Goal: Task Accomplishment & Management: Manage account settings

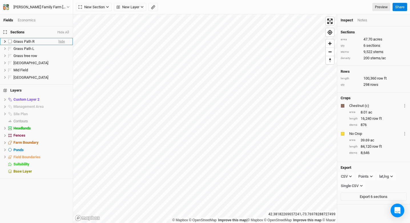
click at [58, 40] on span "hide" at bounding box center [61, 41] width 6 height 7
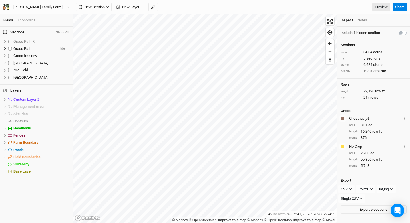
click at [58, 48] on span "hide" at bounding box center [61, 48] width 6 height 7
click at [58, 55] on span "hide" at bounding box center [61, 55] width 6 height 7
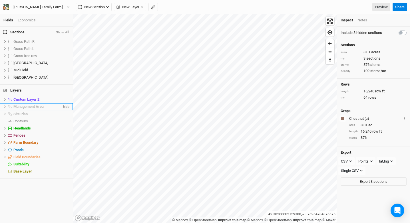
click at [62, 108] on span "hide" at bounding box center [65, 106] width 7 height 7
click at [46, 7] on div "Rudolph Family Farm Bob GPS Befco & Drill" at bounding box center [39, 7] width 53 height 6
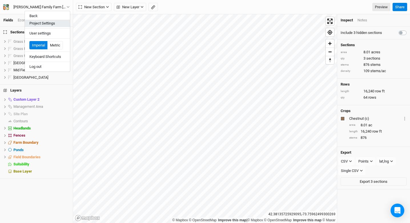
click at [55, 24] on button "Project Settings" at bounding box center [47, 23] width 45 height 7
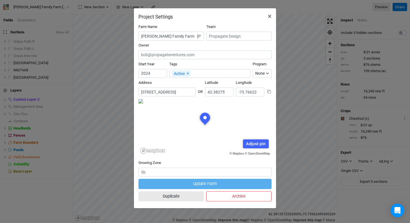
scroll to position [29, 66]
click at [195, 36] on input "Rudolph Family Farm Bob GPS Befco & Drill" at bounding box center [171, 36] width 66 height 9
click at [272, 17] on button "×" at bounding box center [269, 16] width 13 height 16
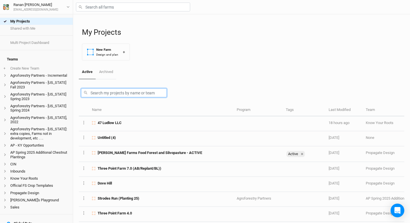
click at [103, 92] on input "text" at bounding box center [124, 92] width 86 height 9
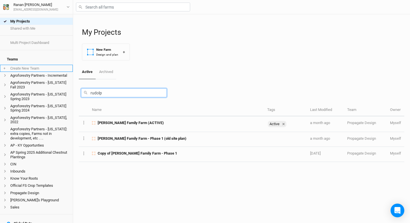
type input "rudolp"
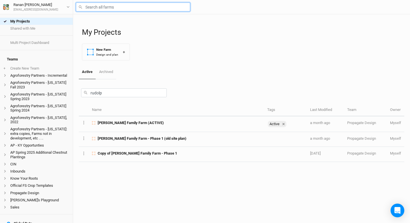
click at [115, 6] on input "text" at bounding box center [133, 7] width 114 height 9
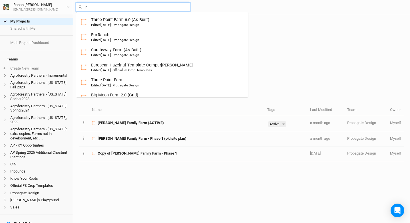
type input "ru"
type input "rutgers Hazelnut Breeding and Research"
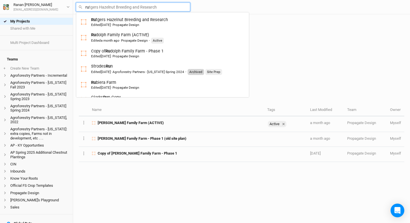
type input "[PERSON_NAME]"
type input "[PERSON_NAME] Family Farm (ACTIVE)"
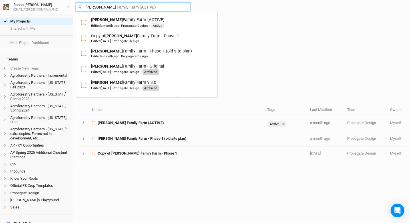
type input "[PERSON_NAME]"
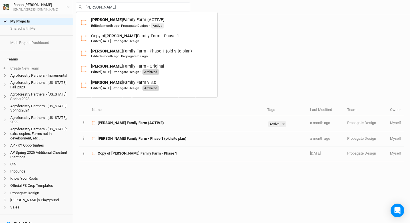
click at [247, 46] on div "My Projects New Farm Design and plan +" at bounding box center [243, 39] width 322 height 51
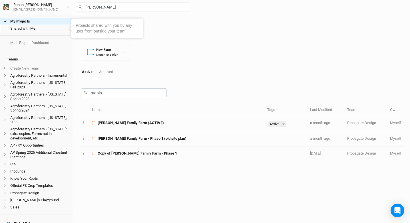
click at [41, 31] on link "Shared with Me" at bounding box center [36, 28] width 73 height 7
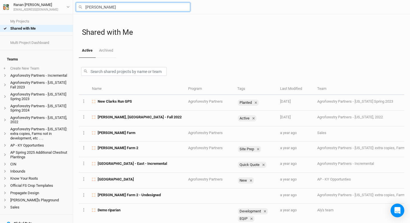
type input "rudolph Family Farm (ACTIVE)"
click at [100, 8] on input "rudolph" at bounding box center [133, 7] width 114 height 9
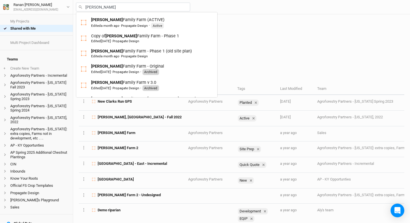
click at [223, 48] on div "Active Archived" at bounding box center [241, 51] width 325 height 14
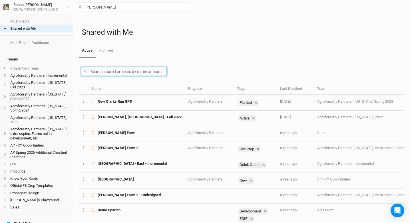
click at [110, 70] on input "text" at bounding box center [124, 71] width 86 height 9
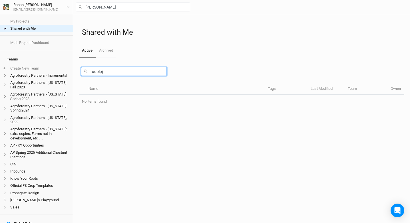
type input "rudolpjh"
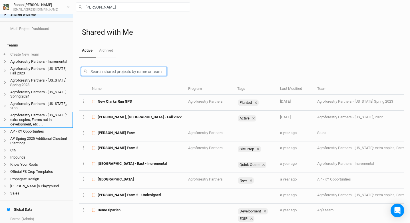
scroll to position [14, 0]
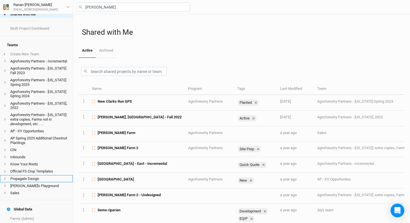
click at [33, 178] on li "Propagate Design" at bounding box center [36, 178] width 73 height 7
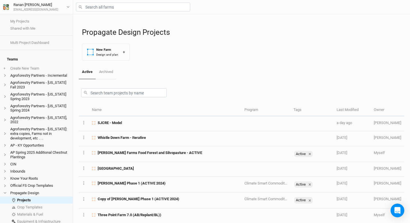
click at [103, 59] on button "New Farm Design and plan +" at bounding box center [106, 52] width 48 height 17
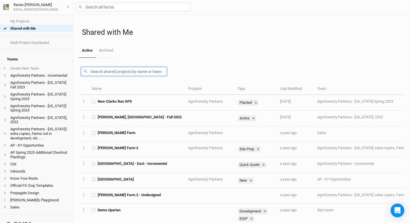
click at [117, 72] on input "text" at bounding box center [124, 71] width 86 height 9
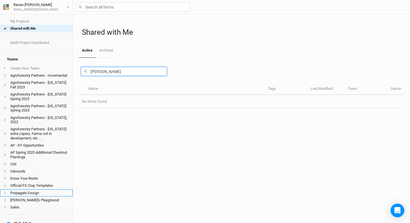
type input "rudolph"
click at [28, 193] on li "Propagate Design" at bounding box center [36, 192] width 73 height 7
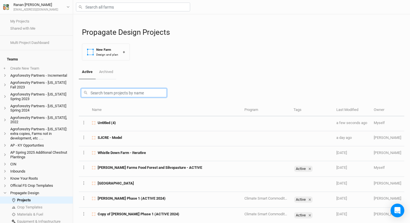
click at [106, 92] on input "text" at bounding box center [124, 92] width 86 height 9
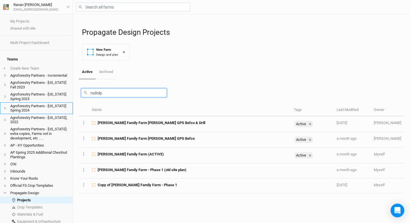
type input "rudolp"
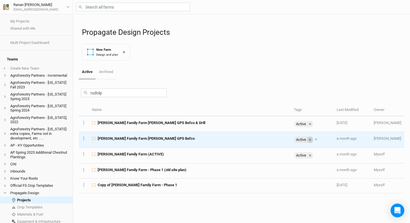
click at [311, 140] on icon at bounding box center [310, 140] width 2 height 2
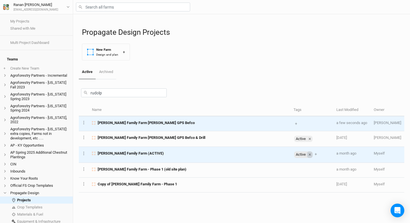
click at [312, 155] on div at bounding box center [310, 154] width 6 height 6
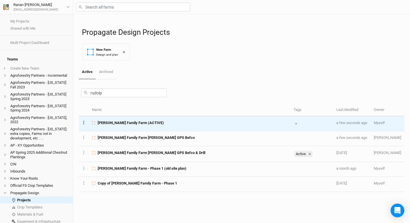
click at [84, 124] on circle "button" at bounding box center [83, 124] width 1 height 1
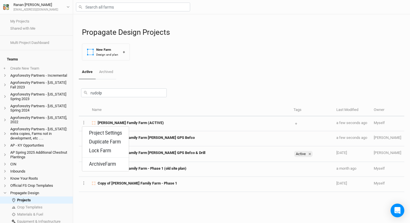
click at [126, 104] on div "rudolp" at bounding box center [241, 91] width 325 height 25
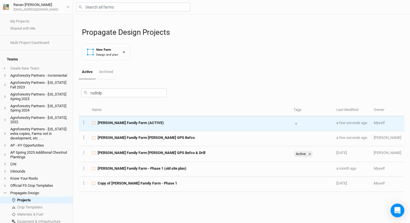
click at [122, 124] on span "Rudolph Family Farm (ACTIVE)" at bounding box center [131, 122] width 66 height 5
click at [83, 124] on button "Layer 1" at bounding box center [84, 122] width 4 height 7
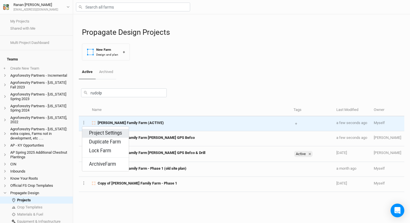
click at [114, 133] on button "Project Settings" at bounding box center [105, 133] width 46 height 9
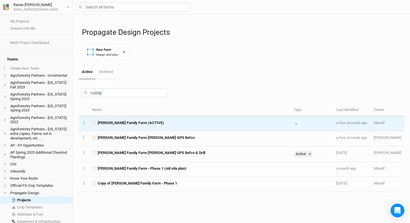
scroll to position [29, 66]
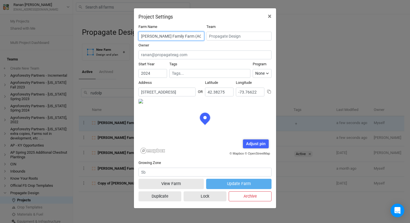
drag, startPoint x: 179, startPoint y: 37, endPoint x: 219, endPoint y: 37, distance: 39.9
click at [219, 37] on div "Farm Name Rudolph Family Farm (ACTIVE) Team" at bounding box center [204, 33] width 133 height 19
type input "Rudolph Family Farm(old)"
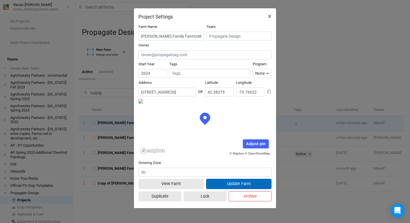
click at [236, 185] on button "Update Farm" at bounding box center [238, 184] width 65 height 10
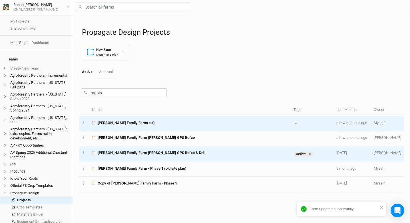
click at [151, 155] on td "Rudolph Family Farm Bob GPS Befco & Drill" at bounding box center [189, 154] width 201 height 16
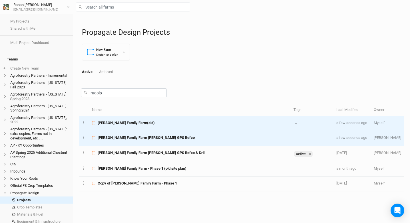
click at [145, 138] on span "[PERSON_NAME] Family Farm [PERSON_NAME] GPS Befco" at bounding box center [146, 137] width 97 height 5
click at [84, 138] on button "Layer 1" at bounding box center [84, 137] width 4 height 7
click at [103, 169] on button "Archive Farm" at bounding box center [105, 171] width 46 height 9
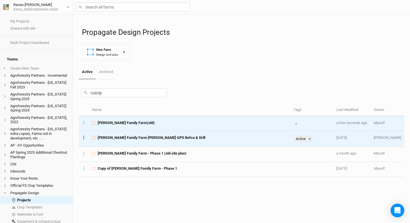
click at [84, 138] on icon "Layer 1" at bounding box center [83, 137] width 1 height 3
click at [112, 147] on button "Project Settings" at bounding box center [105, 148] width 46 height 9
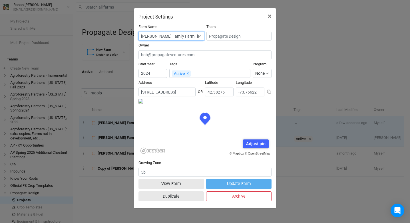
click at [178, 37] on input "Rudolph Family Farm Bob GPS Befco & Drill" at bounding box center [171, 36] width 66 height 9
click at [180, 37] on input "Rudolph Family Farm Bob GPS Befco & Drill" at bounding box center [171, 36] width 66 height 9
type input "Rudolph Family Farm Bob GPS Befco & Drill (ACTIVE)"
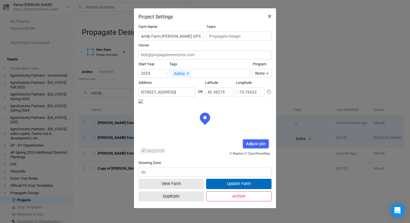
click at [246, 185] on button "Update Farm" at bounding box center [238, 184] width 65 height 10
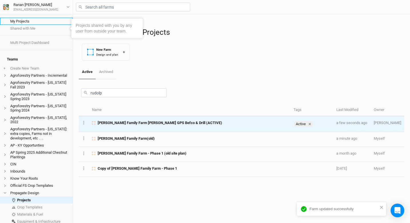
click at [26, 21] on link "My Projects" at bounding box center [36, 21] width 73 height 7
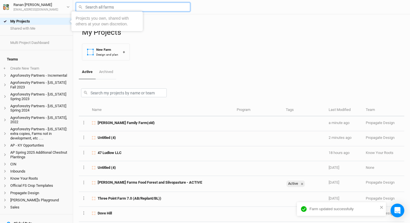
click at [94, 7] on input "text" at bounding box center [133, 7] width 114 height 9
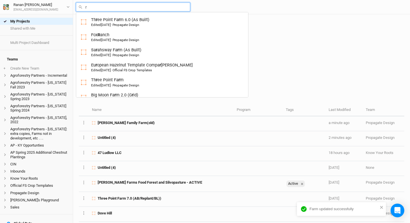
type input "ru"
type input "rutgers Hazelnut Breeding and Research"
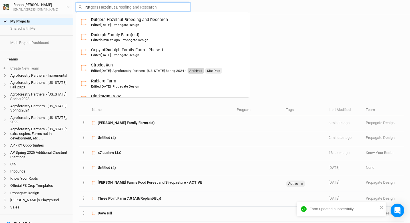
type input "rud"
type input "rudolph Family Farm(old)"
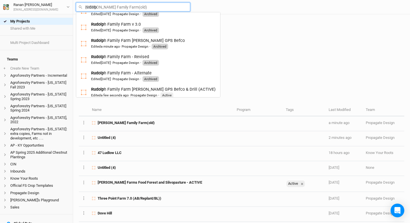
scroll to position [62, 0]
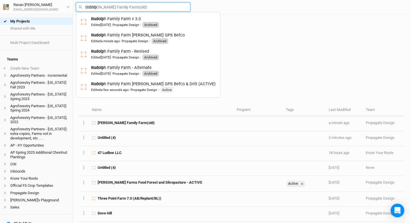
type input "rudolp"
click at [250, 58] on div "My Projects New Farm Design and plan +" at bounding box center [243, 39] width 322 height 51
